Goal: Transaction & Acquisition: Purchase product/service

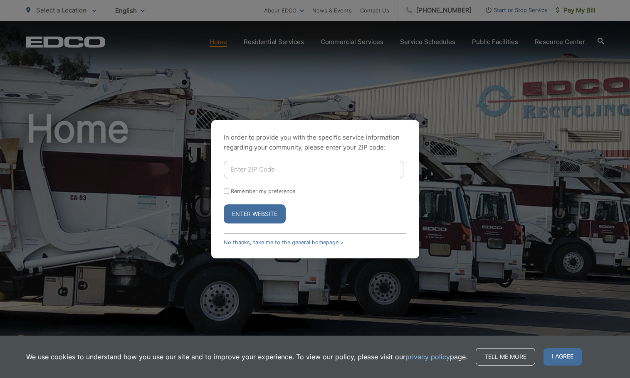
click at [351, 165] on input "Enter ZIP Code" at bounding box center [314, 169] width 180 height 17
type input "92084"
click at [371, 198] on form "92084 Remember my preference Enter Website" at bounding box center [315, 192] width 183 height 63
click at [271, 210] on button "Enter Website" at bounding box center [255, 213] width 62 height 19
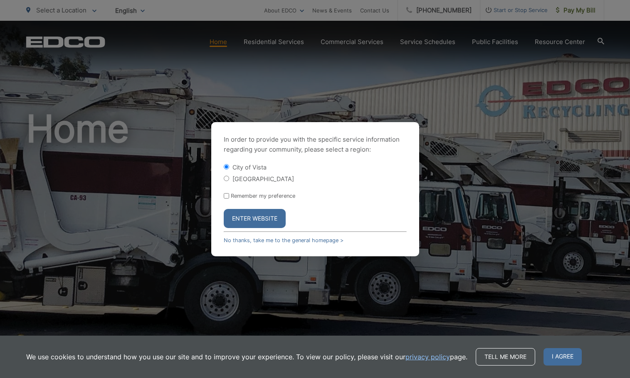
click at [266, 221] on button "Enter Website" at bounding box center [255, 218] width 62 height 19
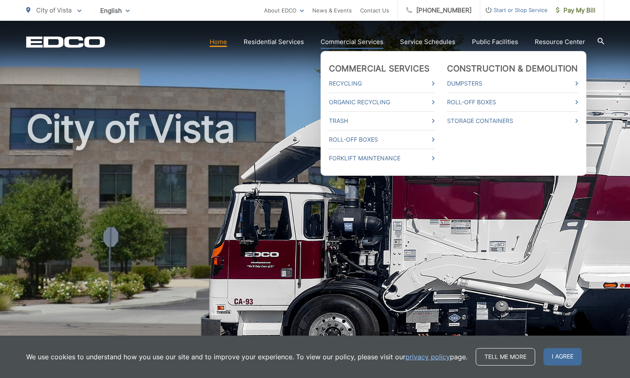
click at [356, 42] on link "Commercial Services" at bounding box center [351, 42] width 63 height 10
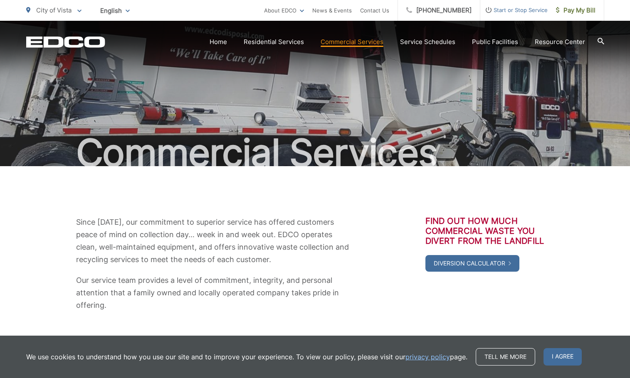
scroll to position [1, 0]
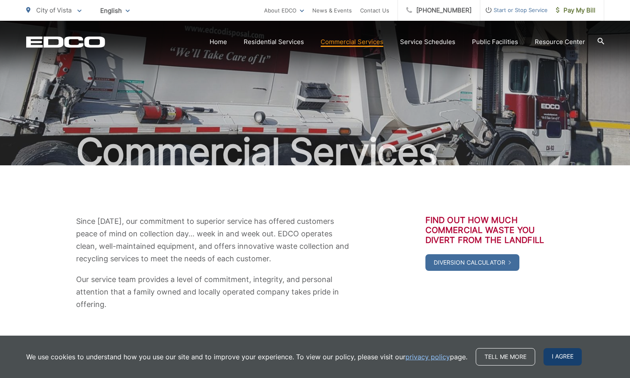
click at [563, 362] on span "I agree" at bounding box center [562, 356] width 38 height 17
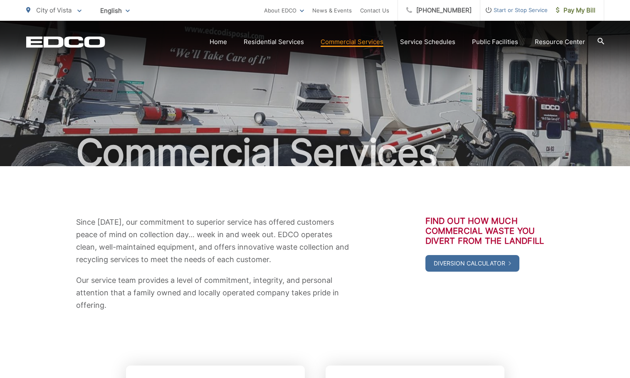
scroll to position [0, 0]
click at [566, 13] on span "Pay My Bill" at bounding box center [575, 10] width 39 height 10
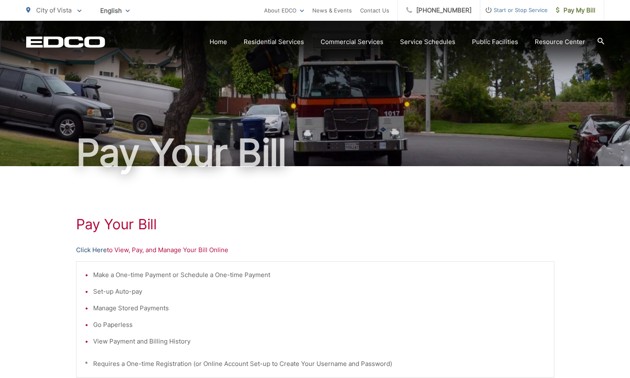
click at [91, 249] on link "Click Here" at bounding box center [91, 250] width 31 height 10
